Goal: Communication & Community: Answer question/provide support

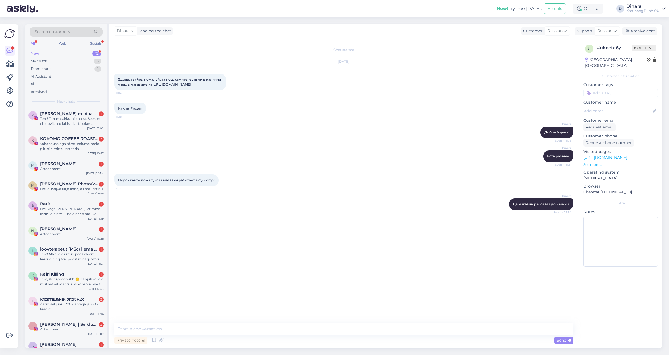
scroll to position [30, 0]
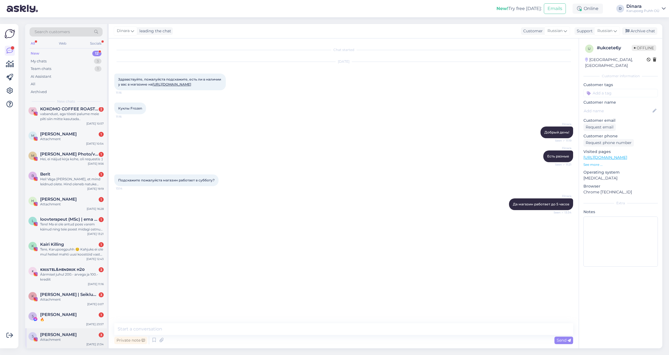
click at [73, 341] on div "Attachment" at bounding box center [72, 339] width 64 height 5
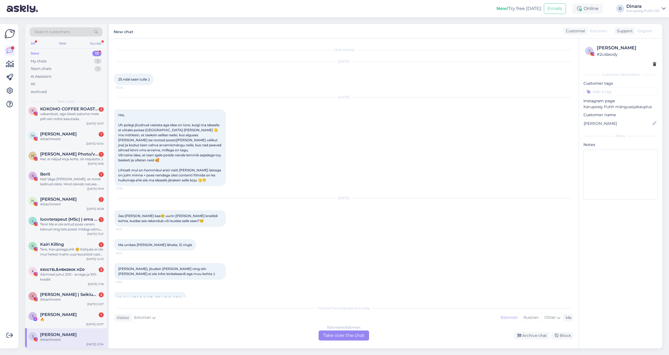
scroll to position [121, 0]
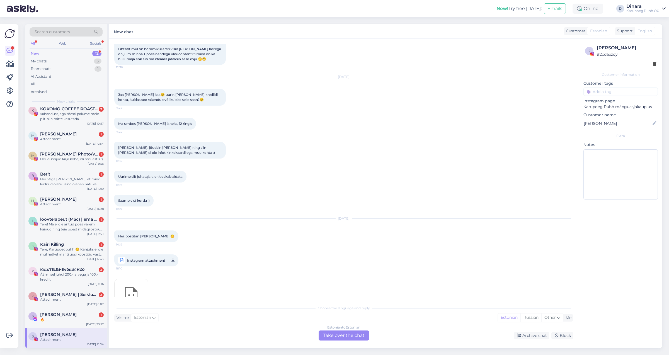
click at [144, 257] on span "Instagram attachment" at bounding box center [146, 260] width 38 height 7
click at [73, 316] on div "[PERSON_NAME] 1" at bounding box center [72, 314] width 64 height 5
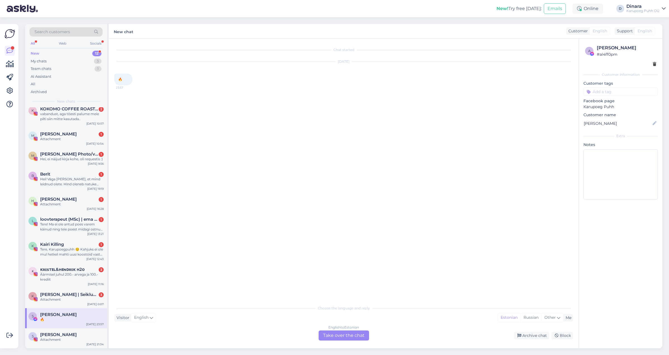
scroll to position [0, 0]
click at [77, 296] on span "[PERSON_NAME] | Seiklused koos lastega" at bounding box center [69, 294] width 58 height 5
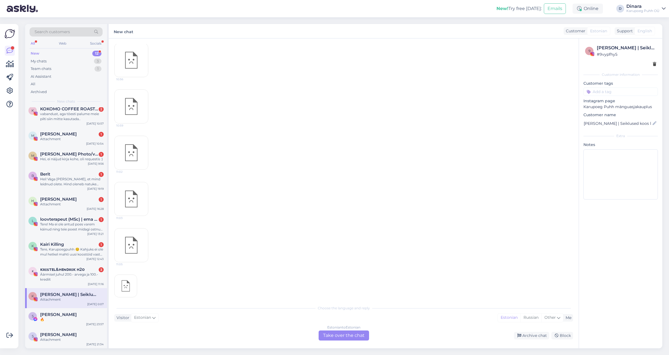
scroll to position [639, 0]
click at [77, 279] on div "Äärmisel juhul 200.- arvega ja 100.- krediit" at bounding box center [72, 277] width 64 height 10
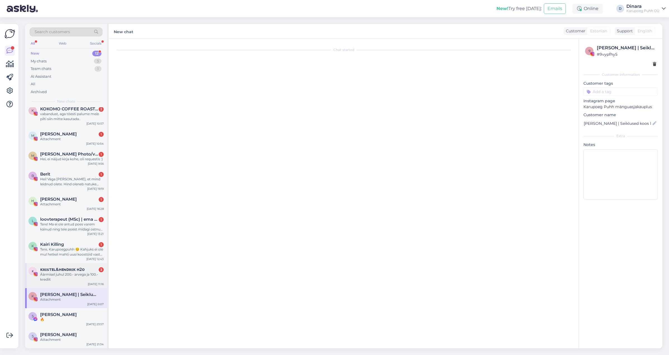
scroll to position [0, 0]
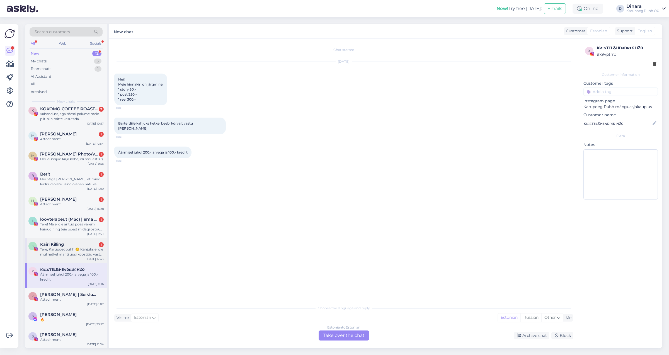
click at [78, 256] on div "Tere, Karupoegpuhh ☺️ Kahjuks ei ole mul hetkel mahti uusi koostöid vastu [PERS…" at bounding box center [72, 252] width 64 height 10
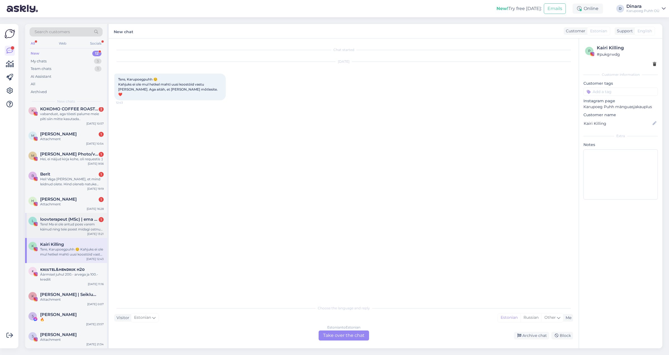
click at [74, 231] on div "Tere! Ma ei ole antud poes varem käinud ning teie poest midagi ostnud, mis tähe…" at bounding box center [72, 227] width 64 height 10
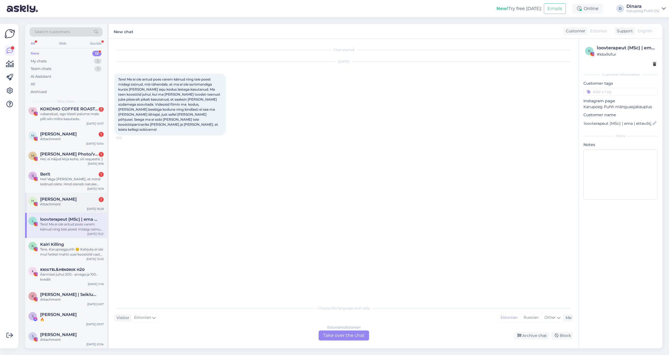
click at [77, 205] on div "Attachment" at bounding box center [72, 204] width 64 height 5
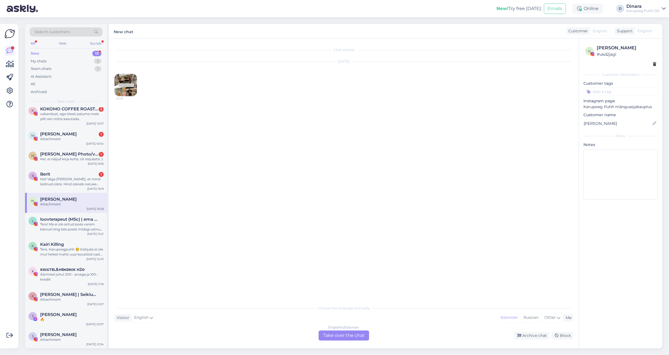
click at [121, 84] on img at bounding box center [126, 85] width 22 height 22
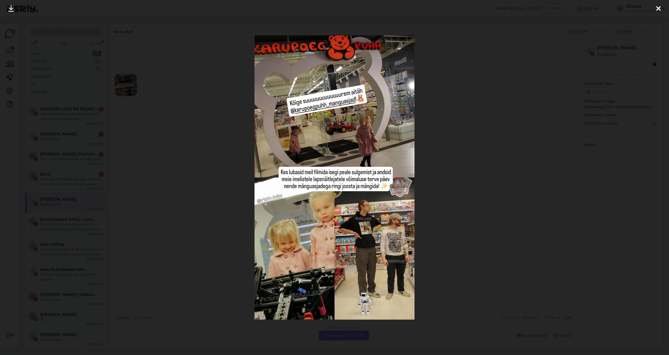
click at [662, 9] on div at bounding box center [658, 9] width 11 height 18
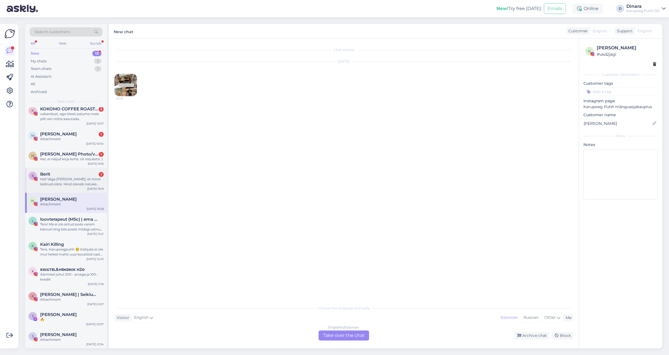
click at [77, 178] on div "Hei! Väga [PERSON_NAME], et mind leidnud olete. Hind oleneb natuke sisust (kas …" at bounding box center [72, 182] width 64 height 10
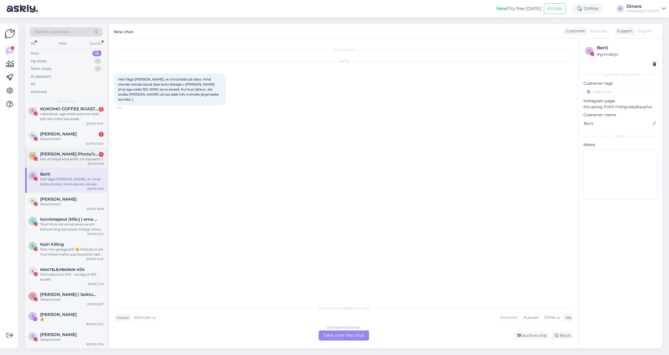
click at [89, 160] on div "Hei, ei näijud kirja kohe, oli requestis :)" at bounding box center [72, 159] width 64 height 5
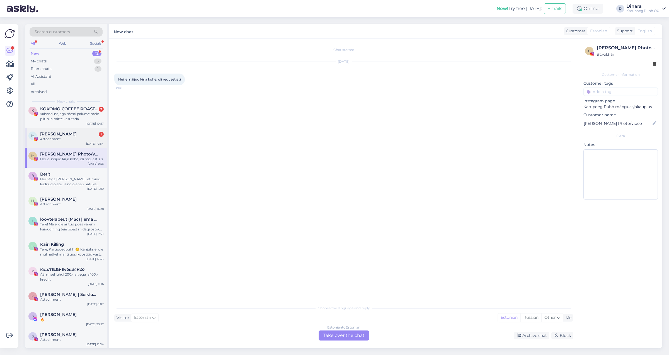
click at [86, 137] on div "Attachment" at bounding box center [72, 139] width 64 height 5
click at [128, 91] on div "10:54" at bounding box center [131, 82] width 34 height 17
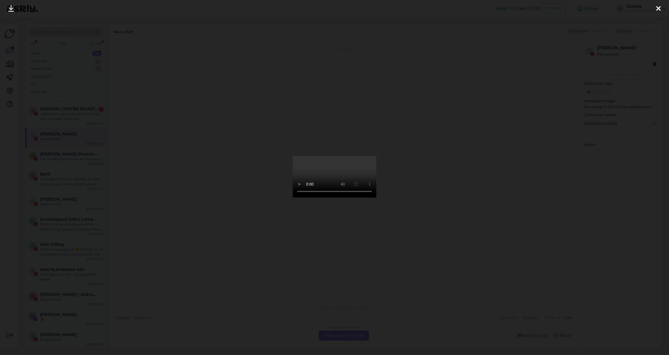
click at [660, 5] on icon at bounding box center [658, 8] width 4 height 7
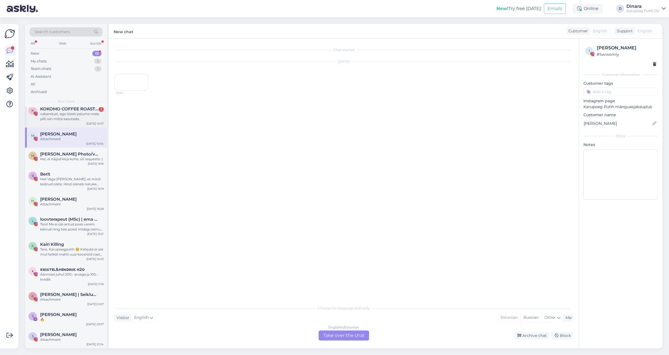
click at [77, 120] on div "vabandust, aga tõesti palume meie pilti siin mitte kasutada.." at bounding box center [72, 117] width 64 height 10
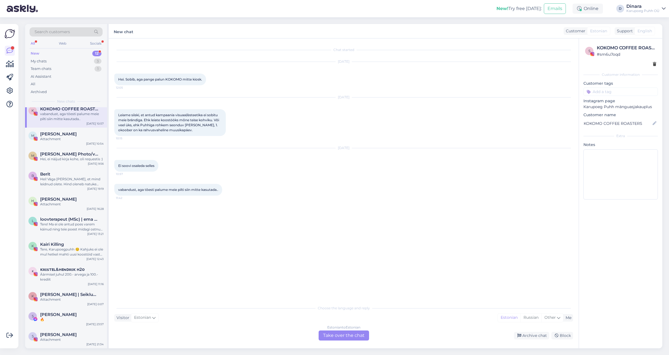
click at [63, 54] on div "New 12" at bounding box center [66, 54] width 73 height 8
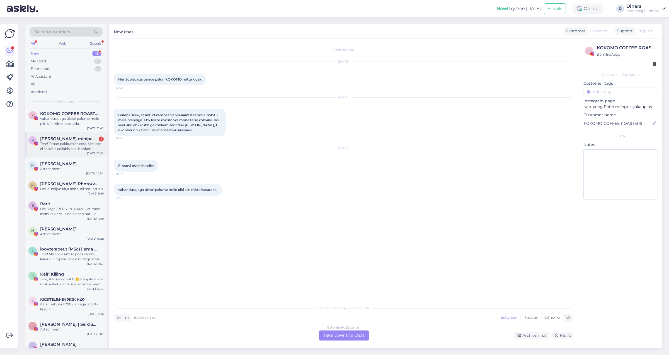
click at [68, 141] on span "[PERSON_NAME] minipannkoogid" at bounding box center [69, 138] width 58 height 5
